Goal: Task Accomplishment & Management: Use online tool/utility

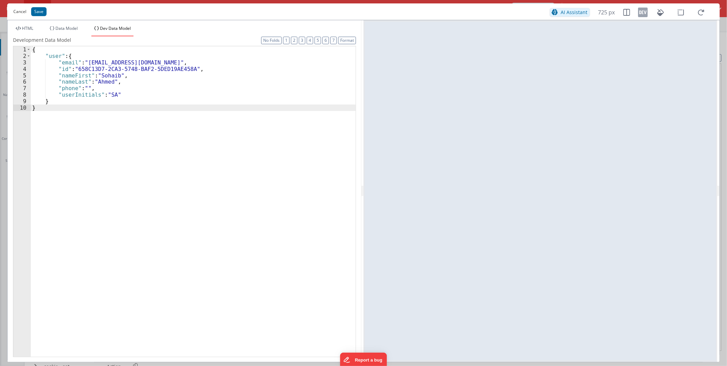
click at [16, 9] on button "Cancel" at bounding box center [20, 12] width 20 height 10
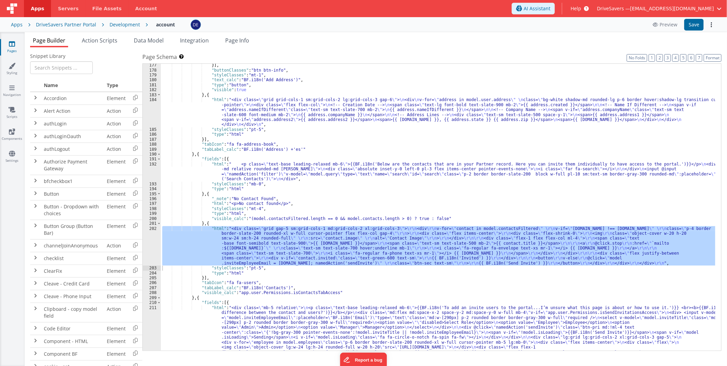
click at [111, 22] on div "Development" at bounding box center [125, 24] width 30 height 7
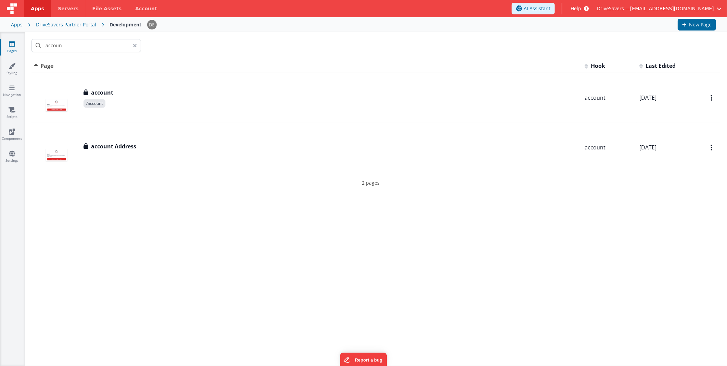
click at [81, 26] on div "DriveSavers Partner Portal" at bounding box center [66, 24] width 60 height 7
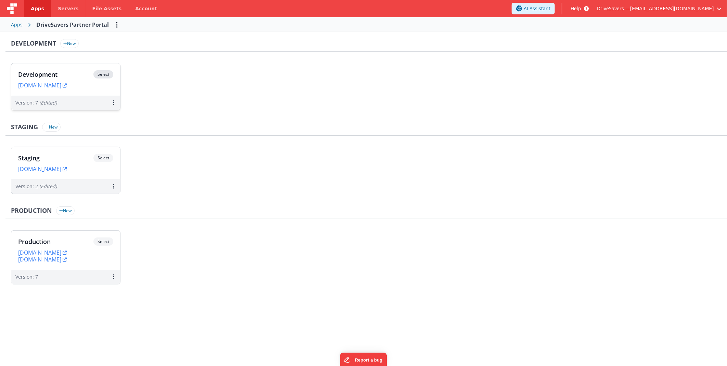
click at [71, 73] on h3 "Development" at bounding box center [55, 74] width 75 height 7
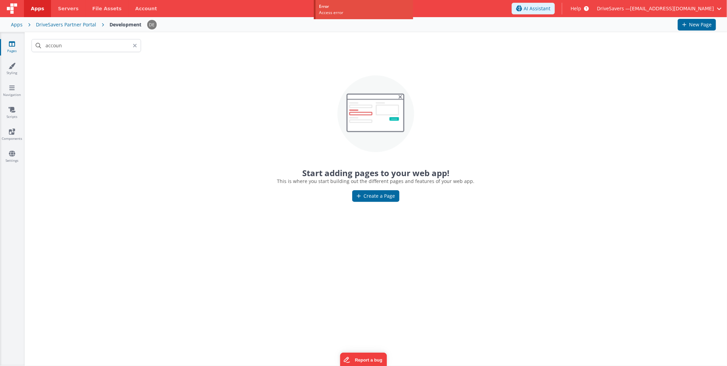
click at [136, 46] on icon at bounding box center [135, 45] width 4 height 5
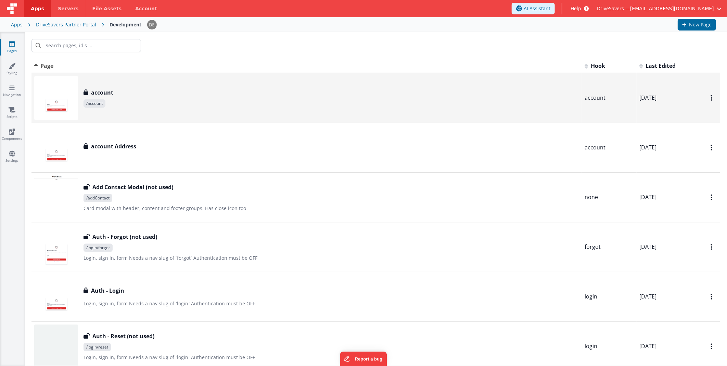
click at [162, 106] on span "/account" at bounding box center [332, 103] width 496 height 8
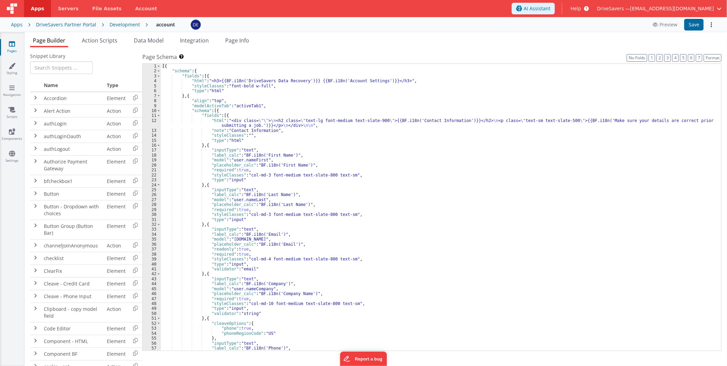
click at [318, 174] on div "[{ "schema" : { "fields" : [{ "html" : "<h3>{{BF.i18n('DriveSavers Data Recover…" at bounding box center [438, 212] width 555 height 297
click at [129, 25] on div "Development" at bounding box center [125, 24] width 30 height 7
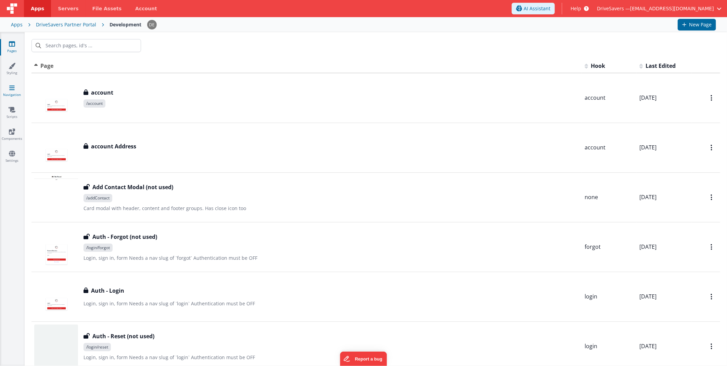
click at [9, 88] on link "Navigation" at bounding box center [12, 91] width 25 height 14
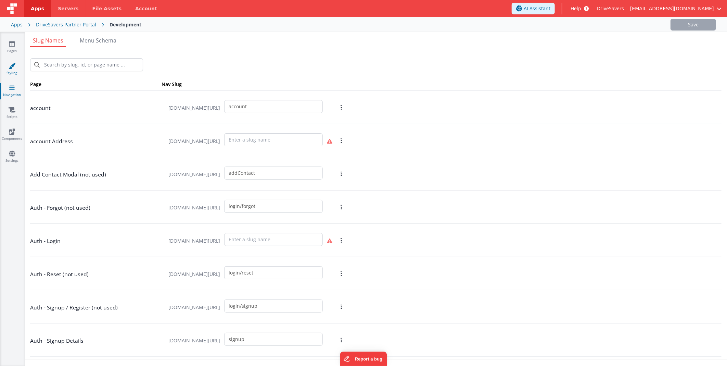
click at [16, 64] on link "Styling" at bounding box center [12, 69] width 25 height 14
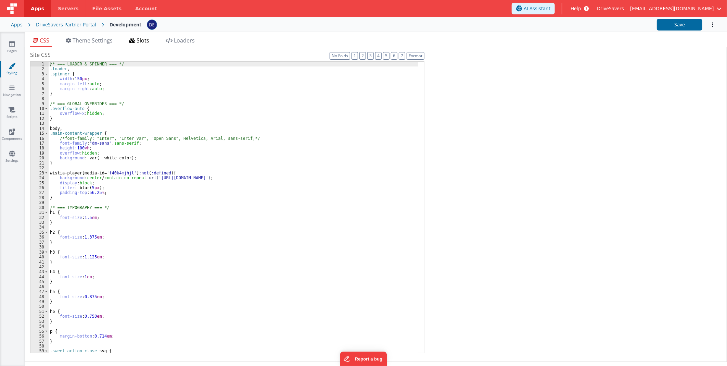
click at [148, 38] on span "Slots" at bounding box center [143, 41] width 13 height 8
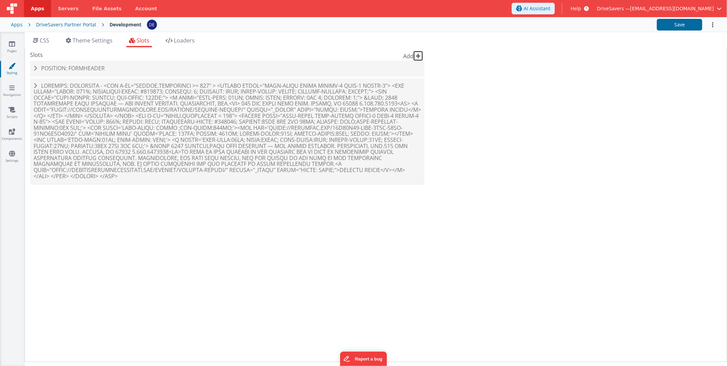
click at [89, 59] on div "Slots Add Position: formHeader Slot Position formHeader inactive header headerB…" at bounding box center [227, 121] width 394 height 140
click at [90, 62] on div "Position: formHeader" at bounding box center [227, 69] width 394 height 16
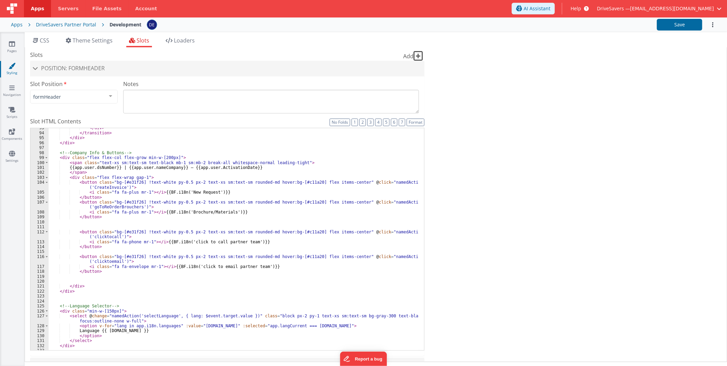
scroll to position [546, 0]
click at [9, 88] on icon at bounding box center [11, 87] width 5 height 7
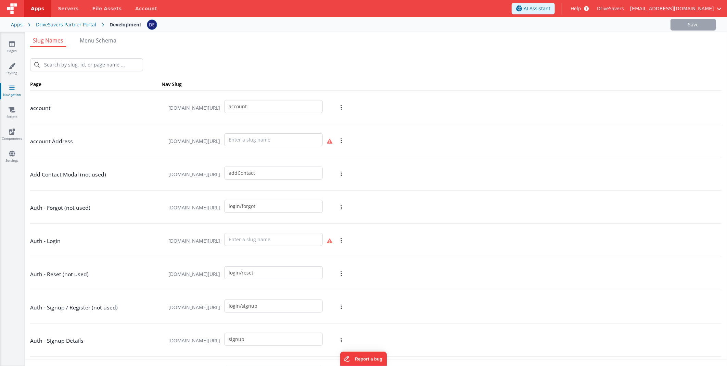
click at [11, 100] on div "Pages Styling Navigation Scripts Components Settings" at bounding box center [12, 198] width 25 height 333
click at [11, 106] on icon at bounding box center [12, 109] width 7 height 7
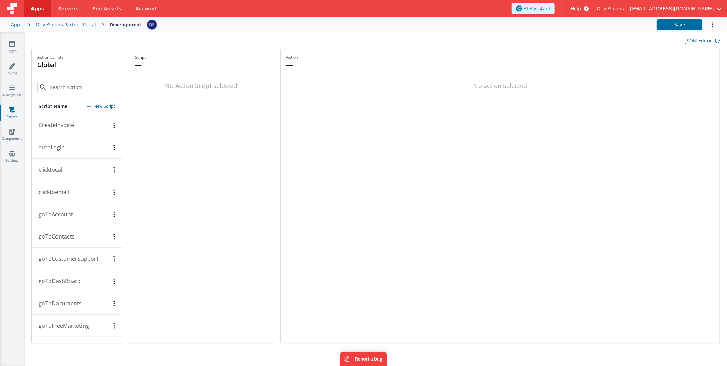
click at [86, 166] on button "clicktocall" at bounding box center [77, 170] width 90 height 22
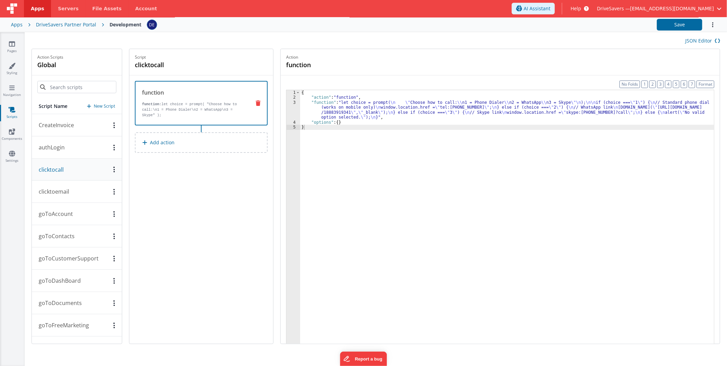
click at [349, 100] on div "{ "action" : "function" , "function" : "let choice = prompt( \n \" Choose how t…" at bounding box center [507, 232] width 414 height 285
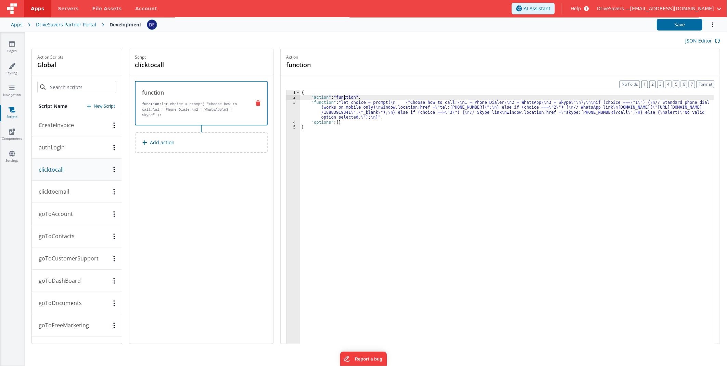
click at [300, 110] on div "3" at bounding box center [294, 110] width 14 height 20
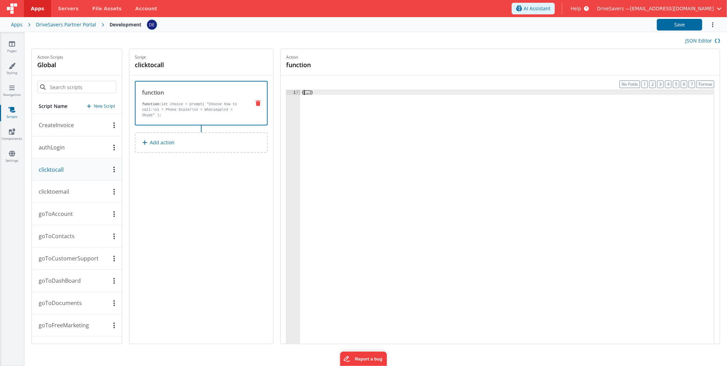
click at [300, 93] on span at bounding box center [298, 92] width 4 height 5
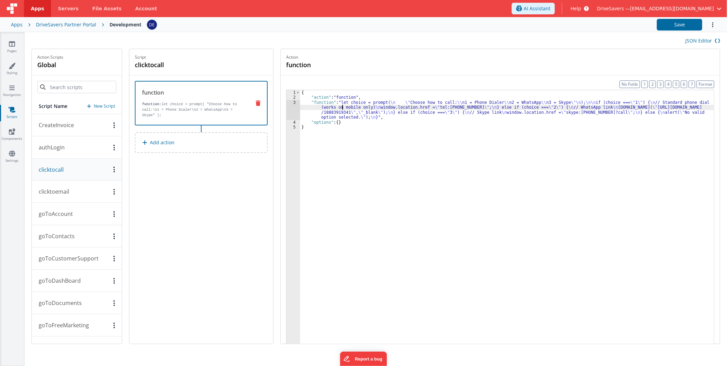
click at [345, 110] on div "{ "action" : "function" , "function" : "let choice = prompt( \n \" Choose how t…" at bounding box center [507, 232] width 414 height 285
click at [294, 110] on div "3" at bounding box center [294, 110] width 14 height 20
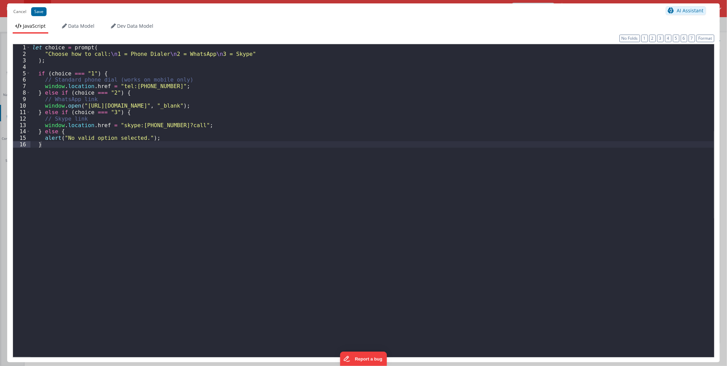
click at [112, 175] on div "let choice = prompt ( "Choose how to call: \n 1 = Phone Dialer \n 2 = WhatsApp …" at bounding box center [372, 206] width 684 height 325
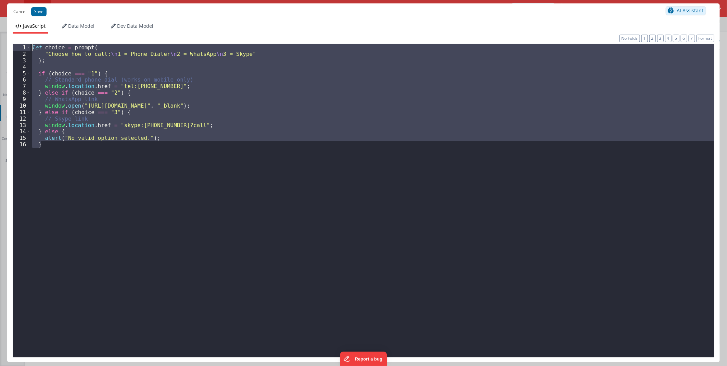
drag, startPoint x: 129, startPoint y: 198, endPoint x: -2, endPoint y: -28, distance: 261.1
click at [0, 0] on html "Cancel Save AI Assistant JavaScript Data Model Dev Data Model Format 7 6 5 4 3 …" at bounding box center [363, 183] width 727 height 366
click at [299, 183] on div "let choice = prompt ( "Choose how to call: \n 1 = Phone Dialer \n 2 = WhatsApp …" at bounding box center [372, 200] width 684 height 313
click at [309, 197] on div "let choice = prompt ( "Choose how to call: \n 1 = Phone Dialer \n 2 = WhatsApp …" at bounding box center [372, 200] width 684 height 313
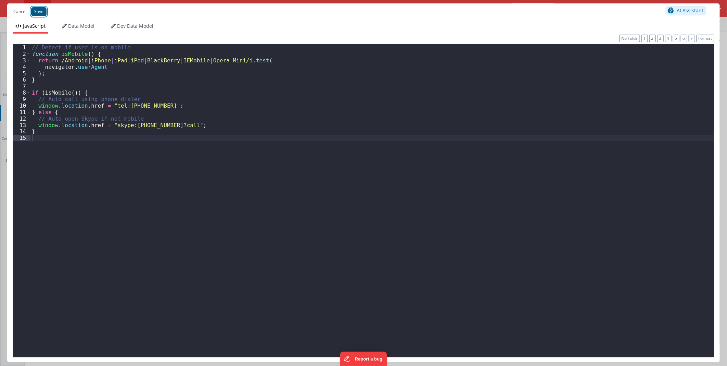
click at [41, 11] on button "Save" at bounding box center [38, 11] width 15 height 9
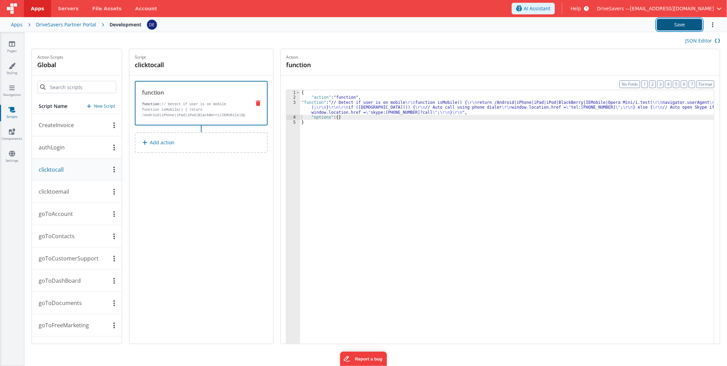
click at [676, 29] on button "Save" at bounding box center [680, 25] width 46 height 12
click at [76, 191] on button "clicktoemail" at bounding box center [77, 191] width 90 height 22
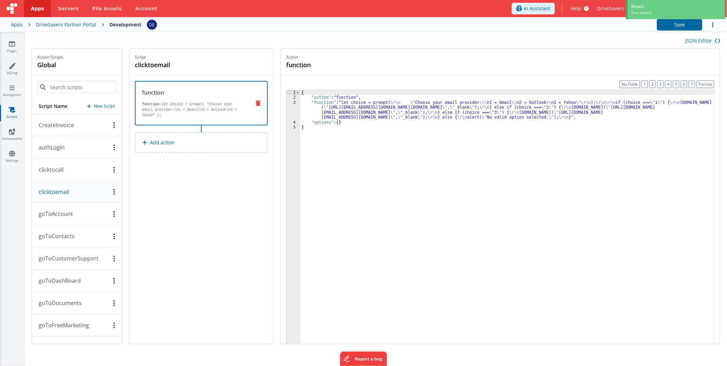
click at [394, 114] on div "{ "action" : "function" , "function" : "let choice = prompt( \r\n \" Choose you…" at bounding box center [507, 232] width 414 height 285
click at [298, 110] on div "3" at bounding box center [294, 110] width 14 height 20
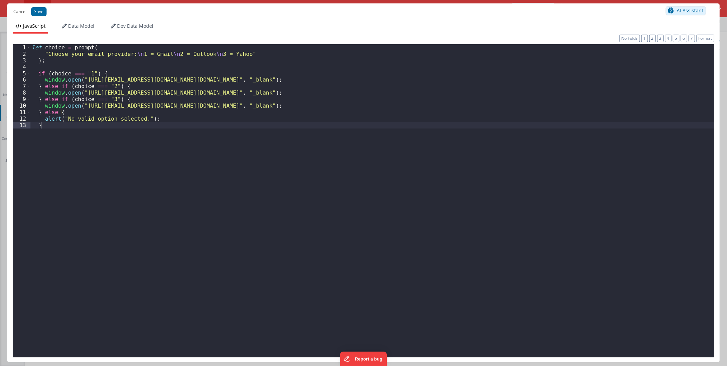
click at [102, 134] on div "let choice = prompt ( "Choose your email provider: \n 1 = Gmail \n 2 = Outlook …" at bounding box center [372, 206] width 684 height 325
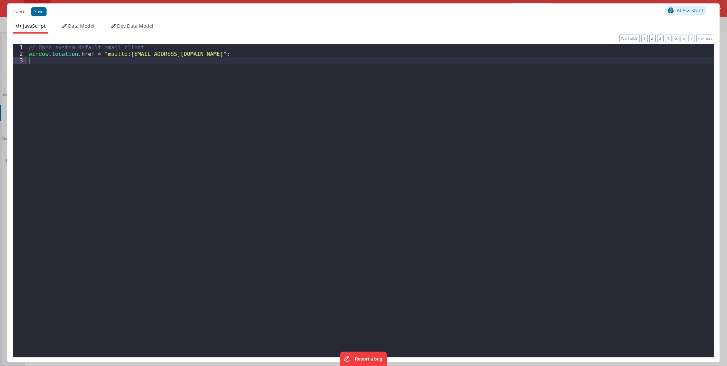
click at [105, 121] on div "// Open system default email client window . location . href = "mailto:reseller…" at bounding box center [370, 206] width 687 height 325
click at [47, 16] on div "Cancel Save AI Assistant" at bounding box center [363, 11] width 713 height 16
click at [40, 11] on button "Save" at bounding box center [38, 11] width 15 height 9
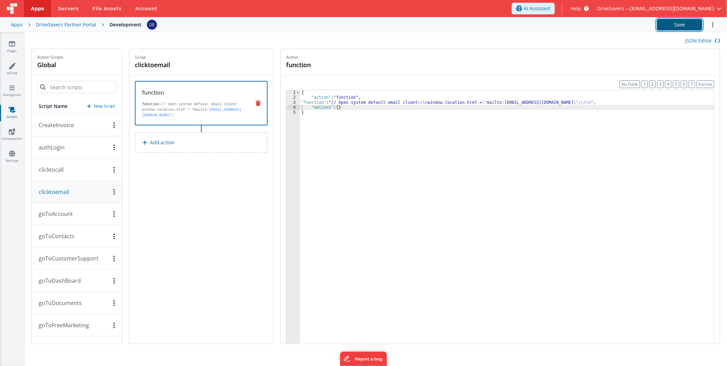
click at [679, 20] on button "Save" at bounding box center [680, 25] width 46 height 12
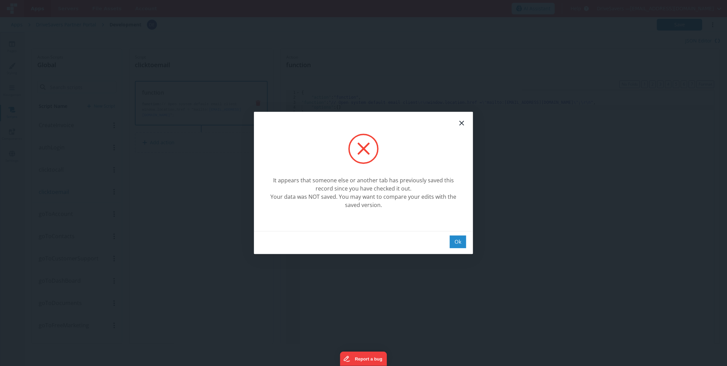
click at [457, 244] on div "Ok" at bounding box center [458, 241] width 16 height 13
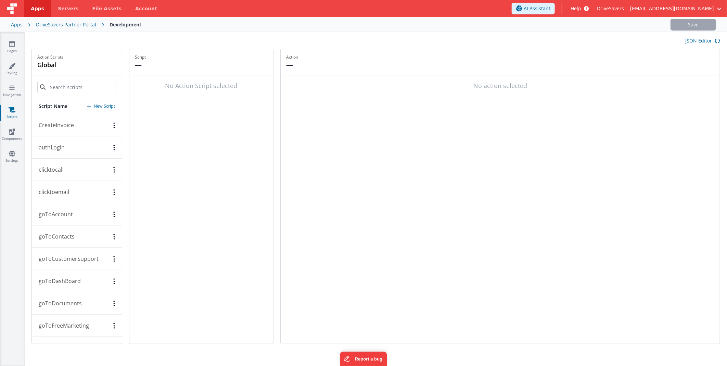
click at [75, 193] on button "clicktoemail" at bounding box center [77, 192] width 90 height 22
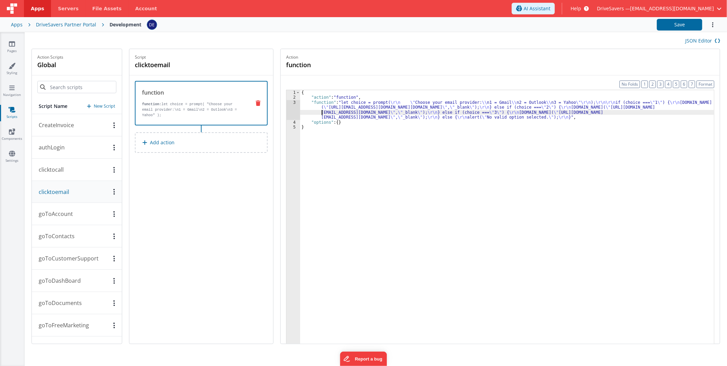
click at [325, 112] on div "{ "action" : "function" , "function" : "let choice = prompt( \r\n \" Choose you…" at bounding box center [507, 232] width 414 height 285
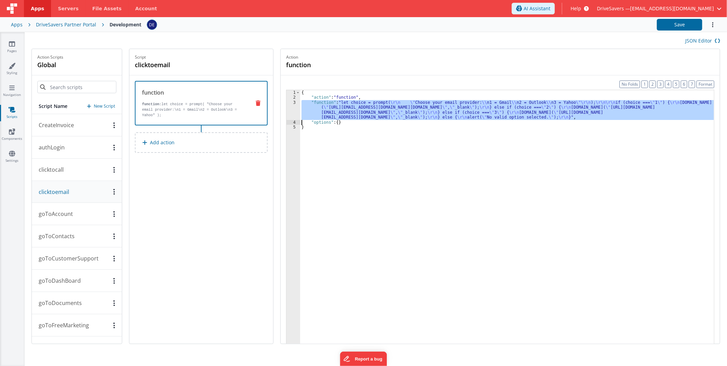
click at [294, 110] on div "3" at bounding box center [294, 110] width 14 height 20
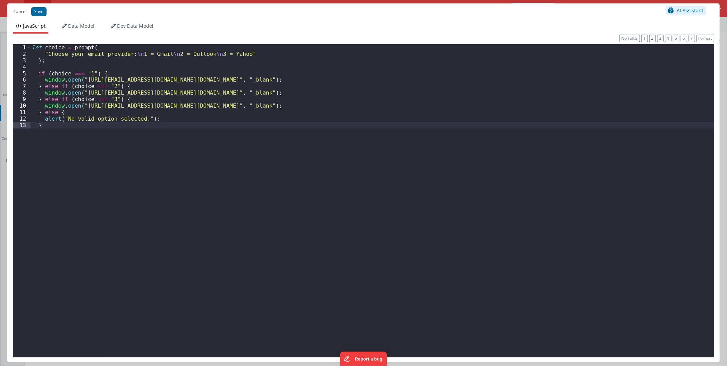
click at [204, 130] on div "let choice = prompt ( "Choose your email provider: \n 1 = Gmail \n 2 = Outlook …" at bounding box center [372, 208] width 684 height 329
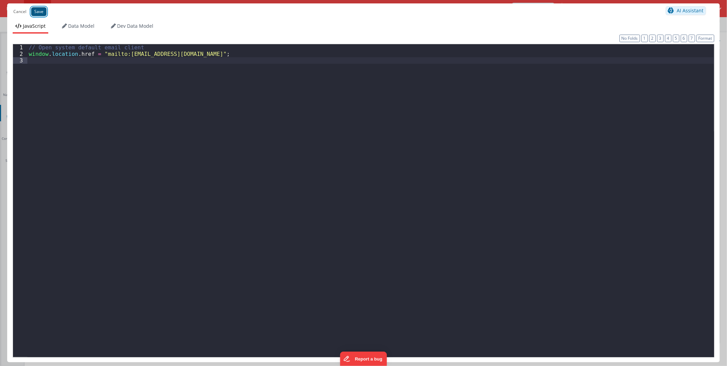
click at [40, 9] on button "Save" at bounding box center [38, 11] width 15 height 9
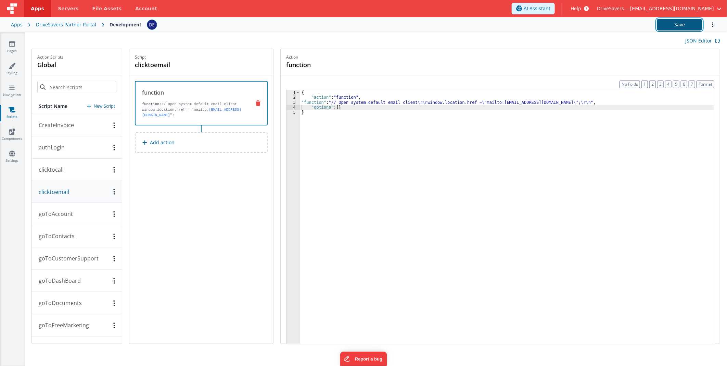
click at [672, 21] on button "Save" at bounding box center [680, 25] width 46 height 12
